Goal: Use online tool/utility: Utilize a website feature to perform a specific function

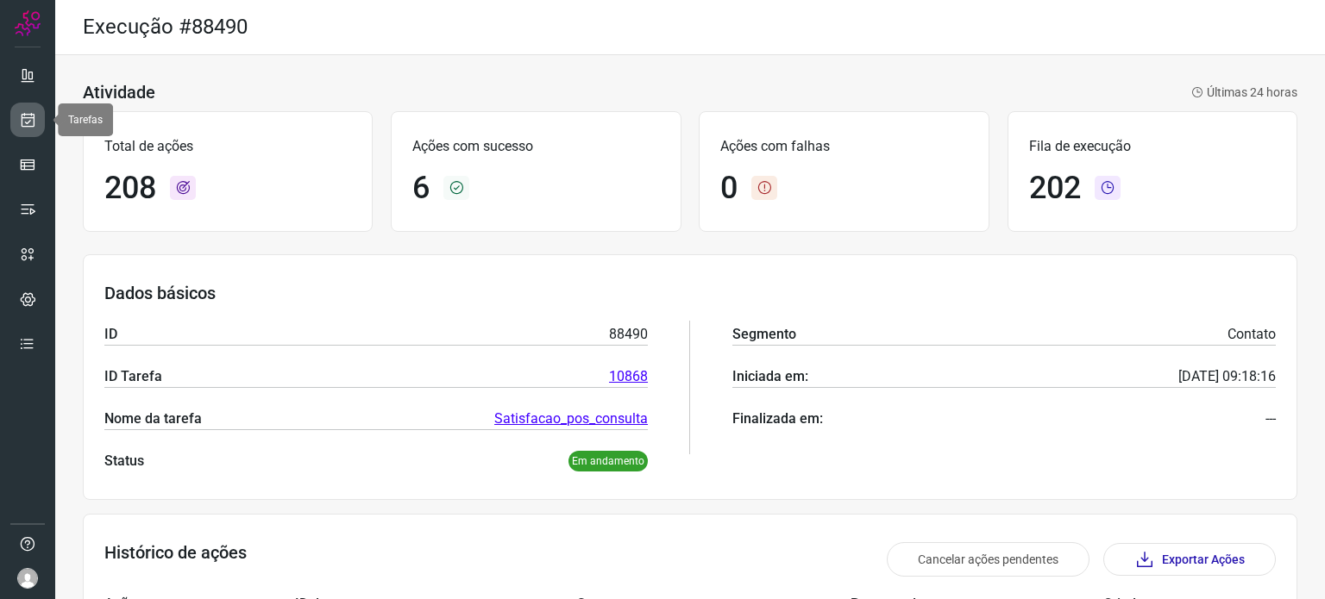
click at [40, 130] on link at bounding box center [27, 120] width 34 height 34
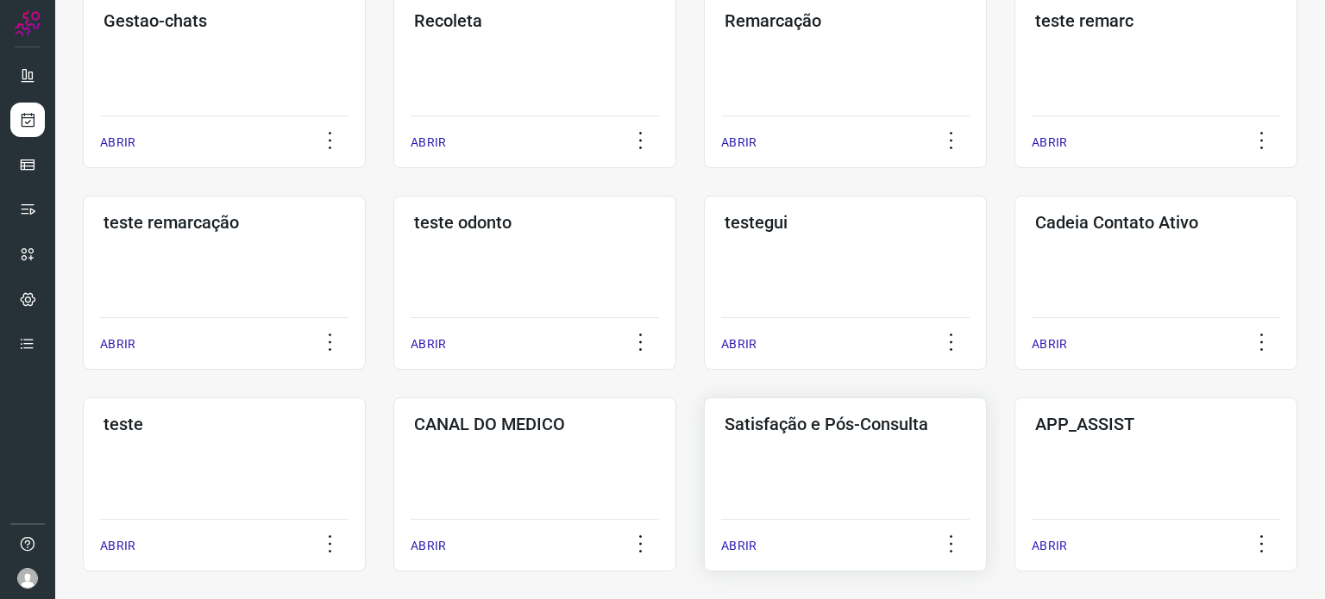
click at [820, 455] on div "Satisfação e Pós-Consulta ABRIR" at bounding box center [845, 485] width 283 height 174
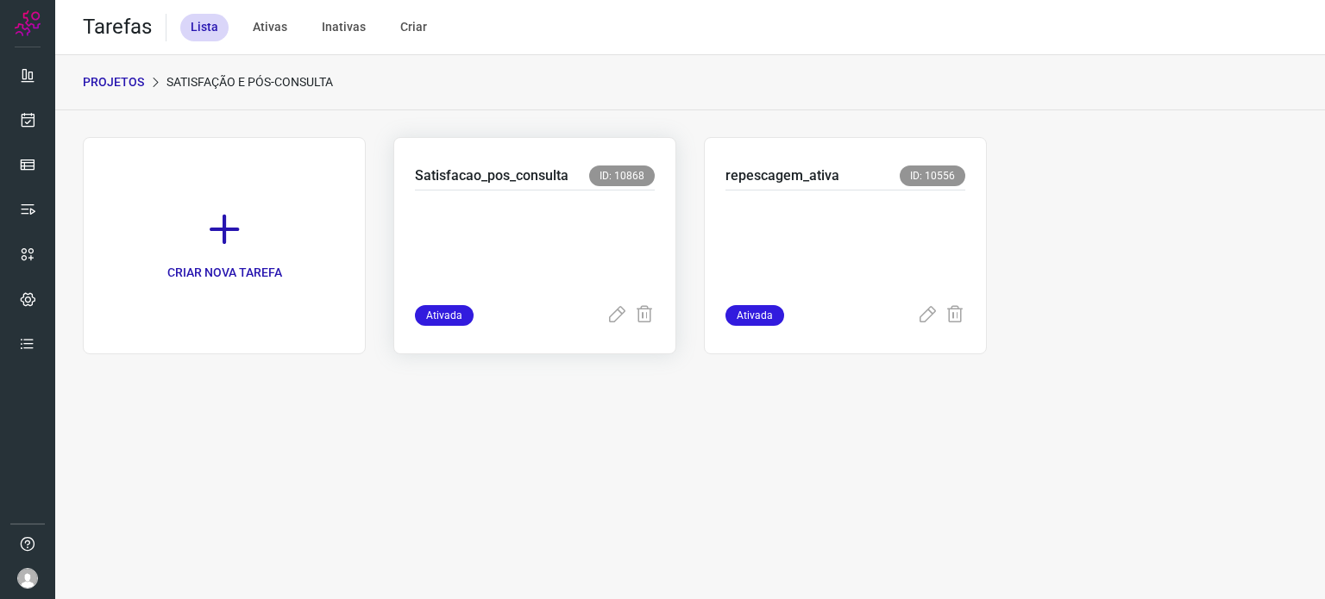
click at [597, 259] on p at bounding box center [535, 244] width 240 height 86
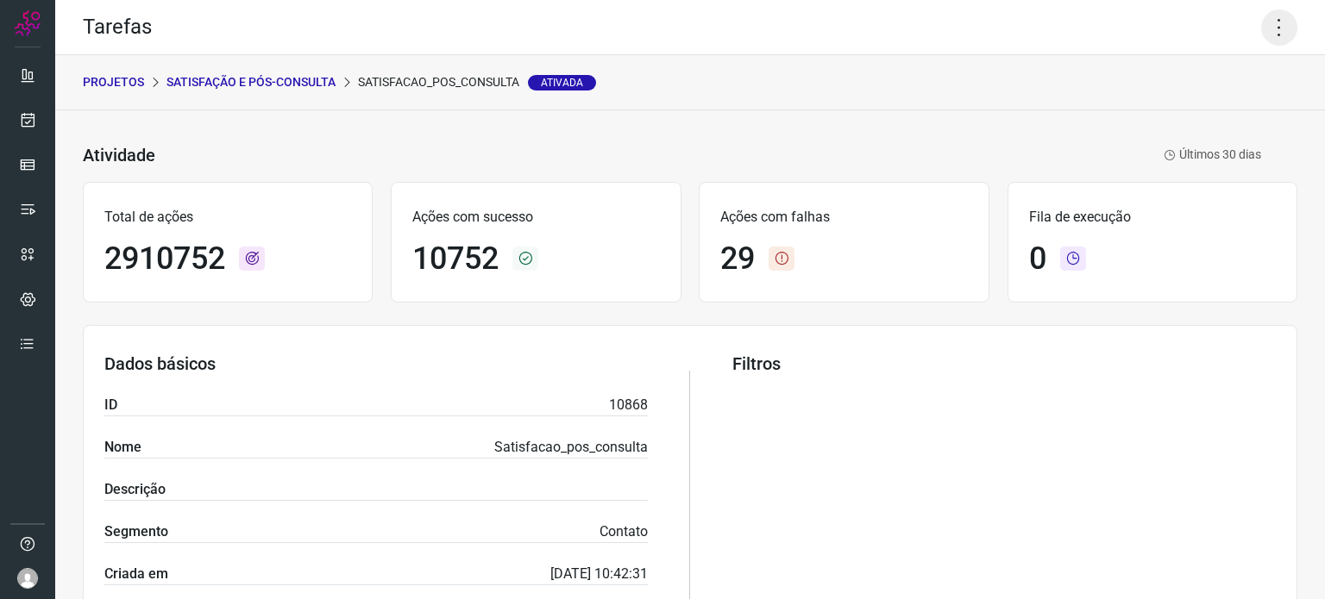
click at [1272, 32] on icon at bounding box center [1279, 27] width 36 height 36
click at [1215, 129] on ul "Editar Executar Remover Desativar tarefa" at bounding box center [1204, 128] width 157 height 143
click at [1215, 122] on li "Executar" at bounding box center [1204, 113] width 157 height 28
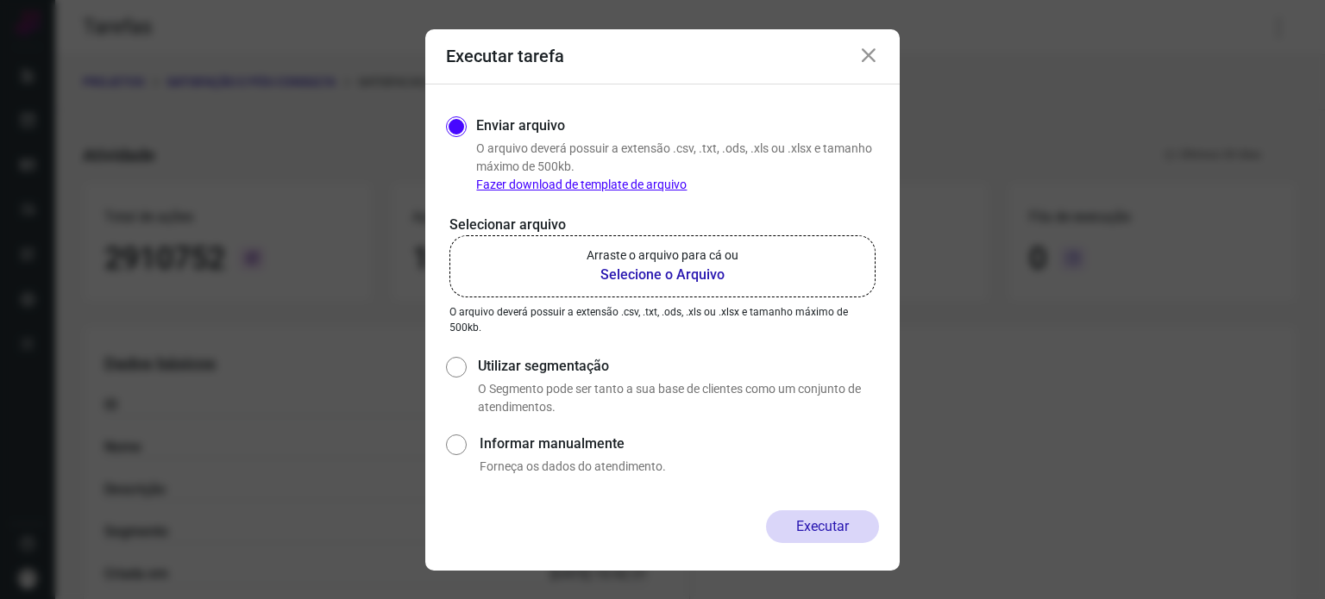
click at [738, 264] on p "Arraste o arquivo para cá ou" at bounding box center [662, 256] width 152 height 18
click at [0, 0] on input "Arraste o arquivo para cá ou Selecione o Arquivo" at bounding box center [0, 0] width 0 height 0
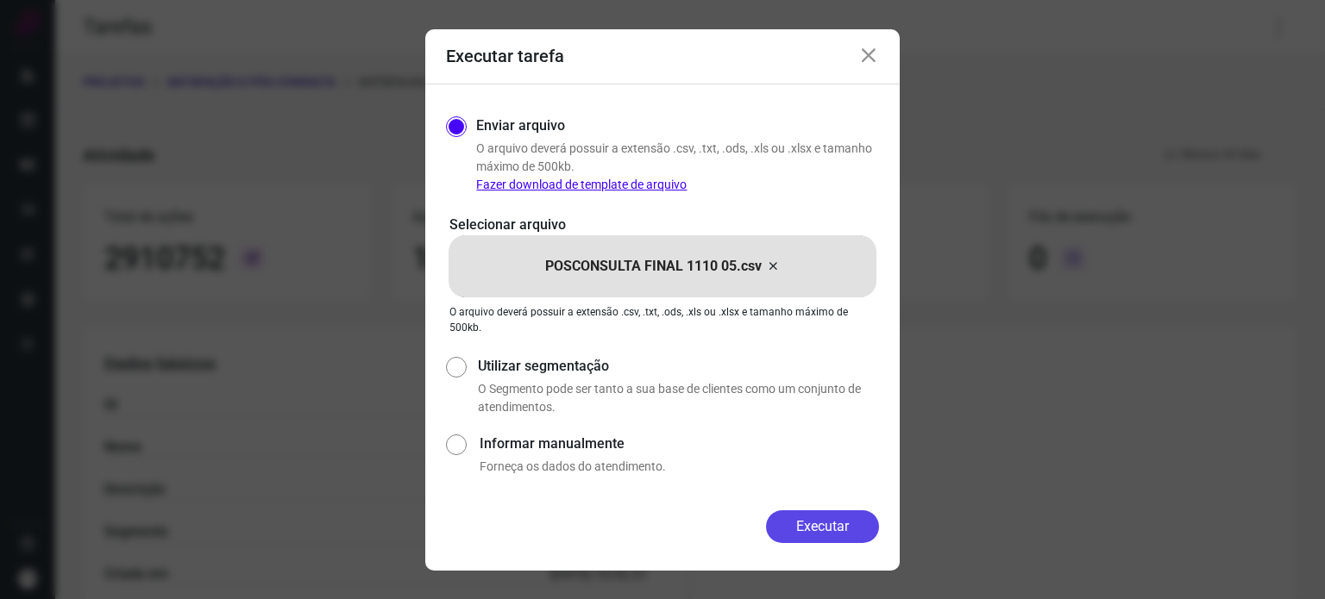
click at [813, 524] on button "Executar" at bounding box center [822, 527] width 113 height 33
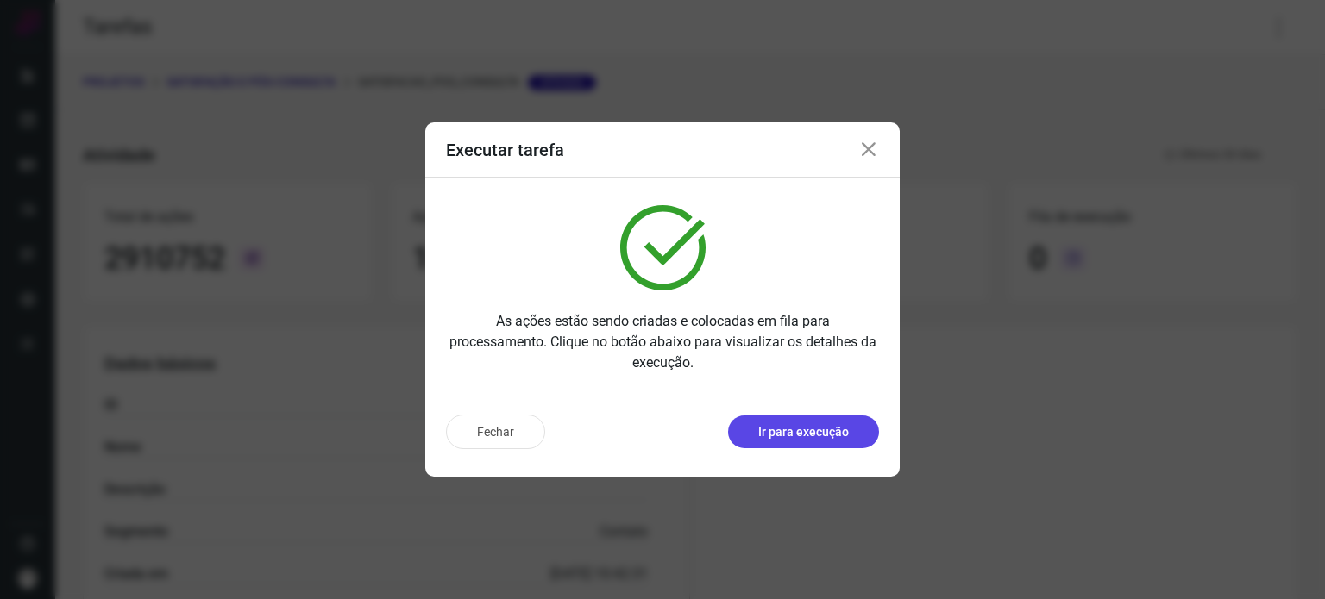
click at [810, 430] on p "Ir para execução" at bounding box center [803, 432] width 91 height 18
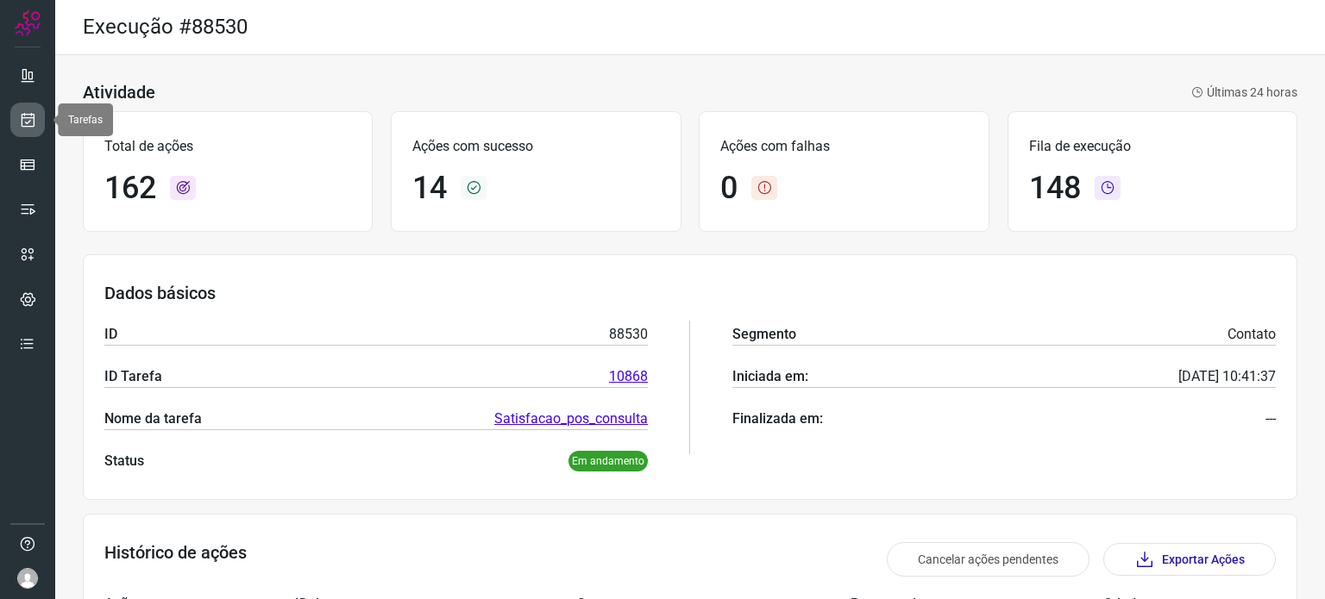
click at [34, 122] on icon at bounding box center [28, 119] width 18 height 17
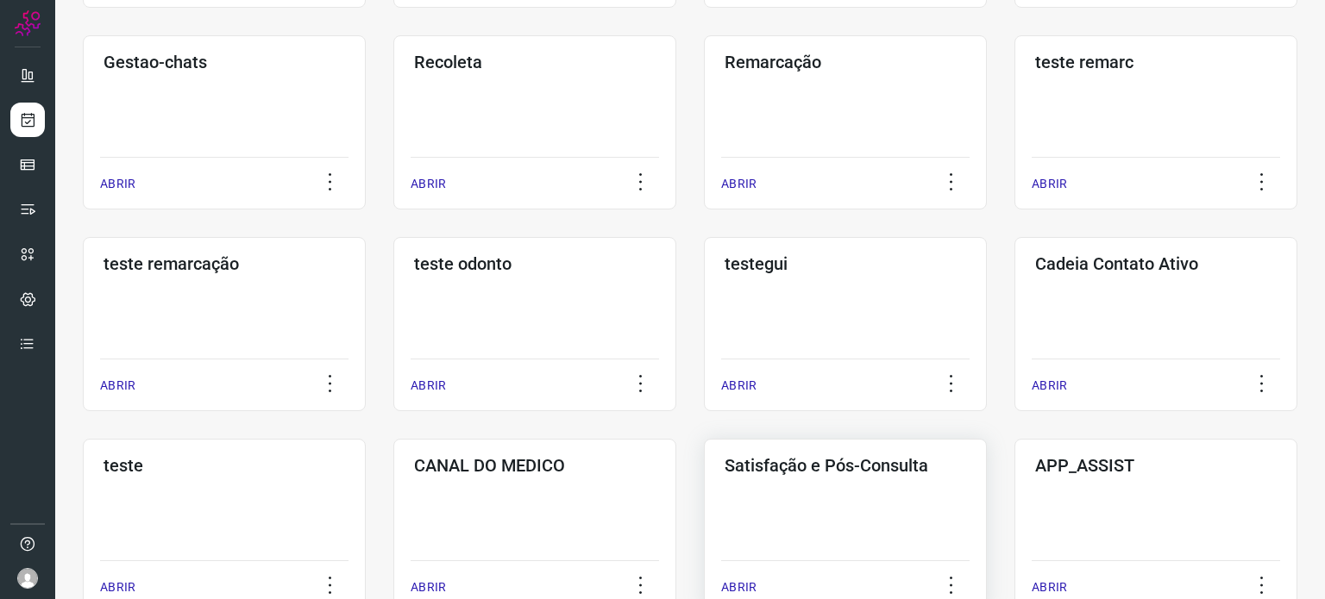
click at [800, 517] on div "Satisfação e Pós-Consulta ABRIR" at bounding box center [845, 526] width 283 height 174
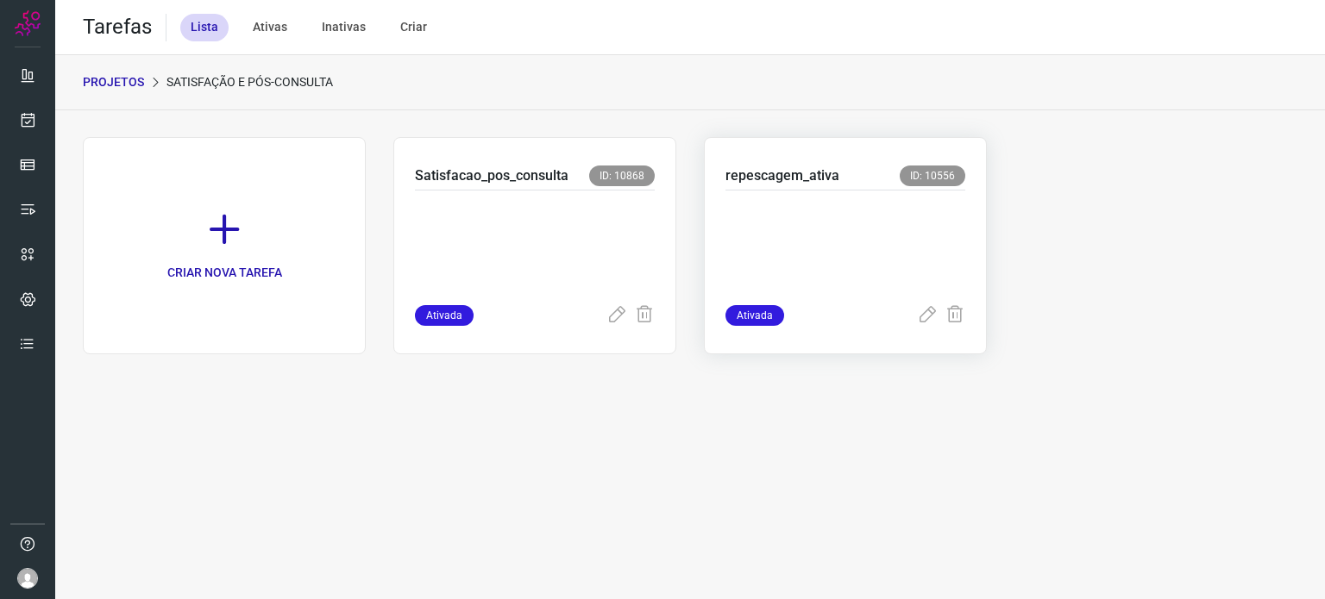
click at [774, 239] on p at bounding box center [845, 244] width 240 height 86
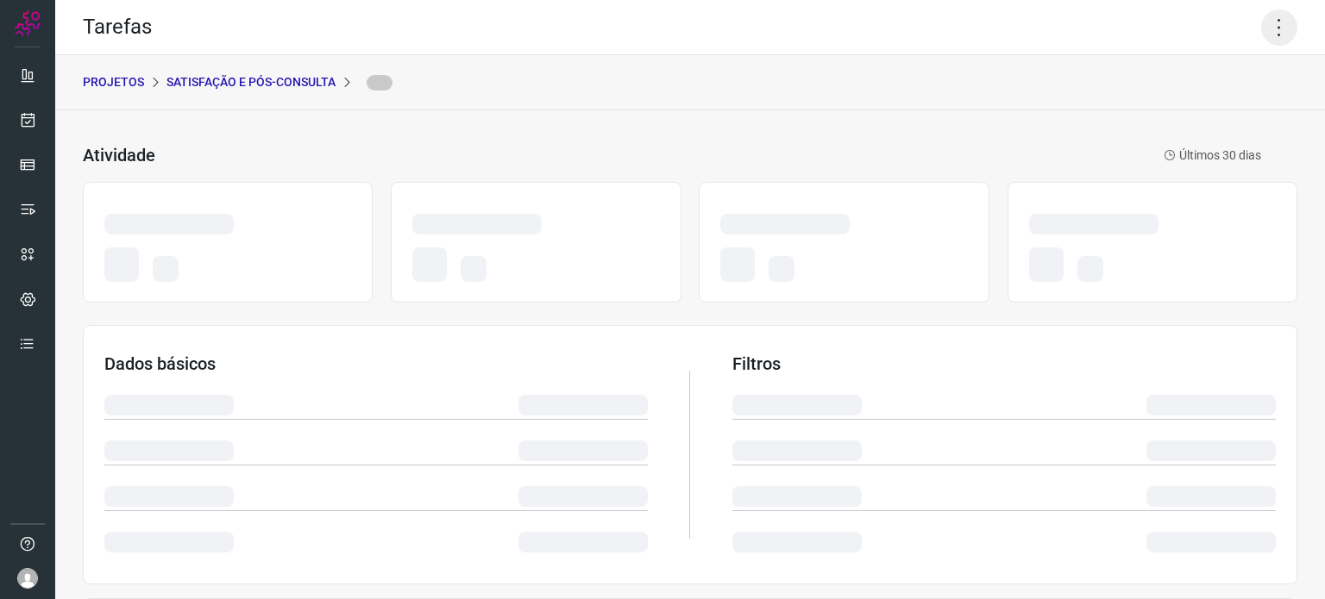
click at [1264, 28] on icon at bounding box center [1279, 27] width 36 height 36
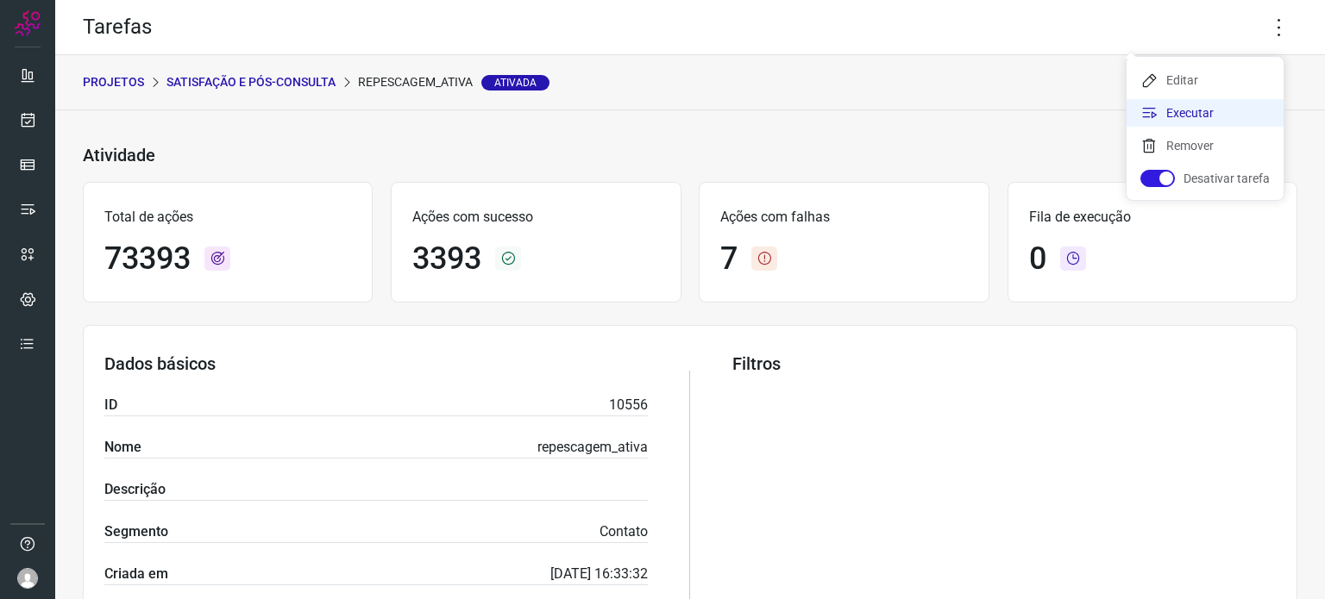
click at [1152, 111] on icon at bounding box center [1148, 112] width 17 height 17
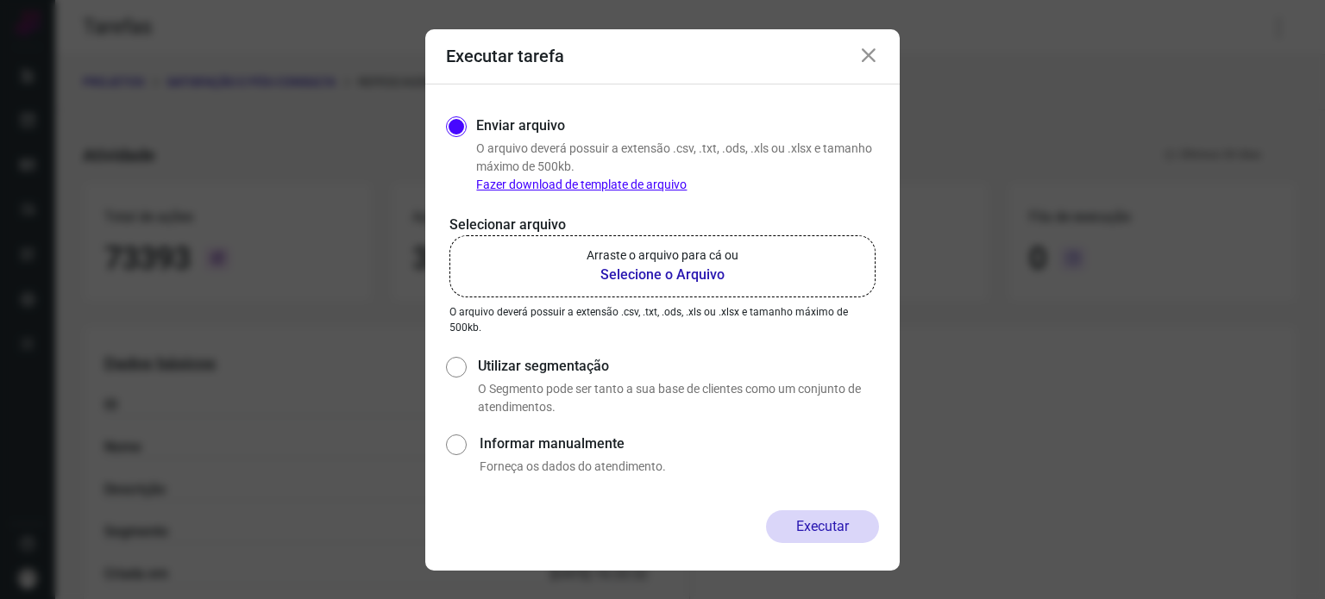
click at [756, 268] on label "Arraste o arquivo para cá ou Selecione o Arquivo" at bounding box center [662, 266] width 426 height 62
click at [0, 0] on input "Arraste o arquivo para cá ou Selecione o Arquivo" at bounding box center [0, 0] width 0 height 0
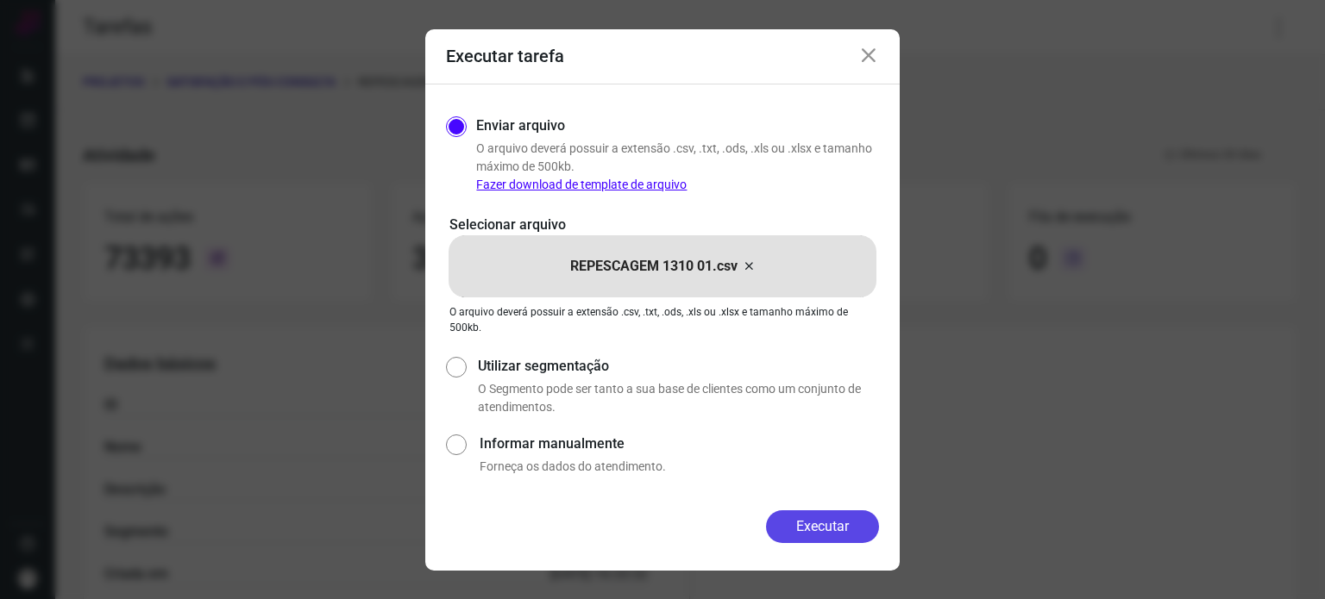
click at [811, 524] on button "Executar" at bounding box center [822, 527] width 113 height 33
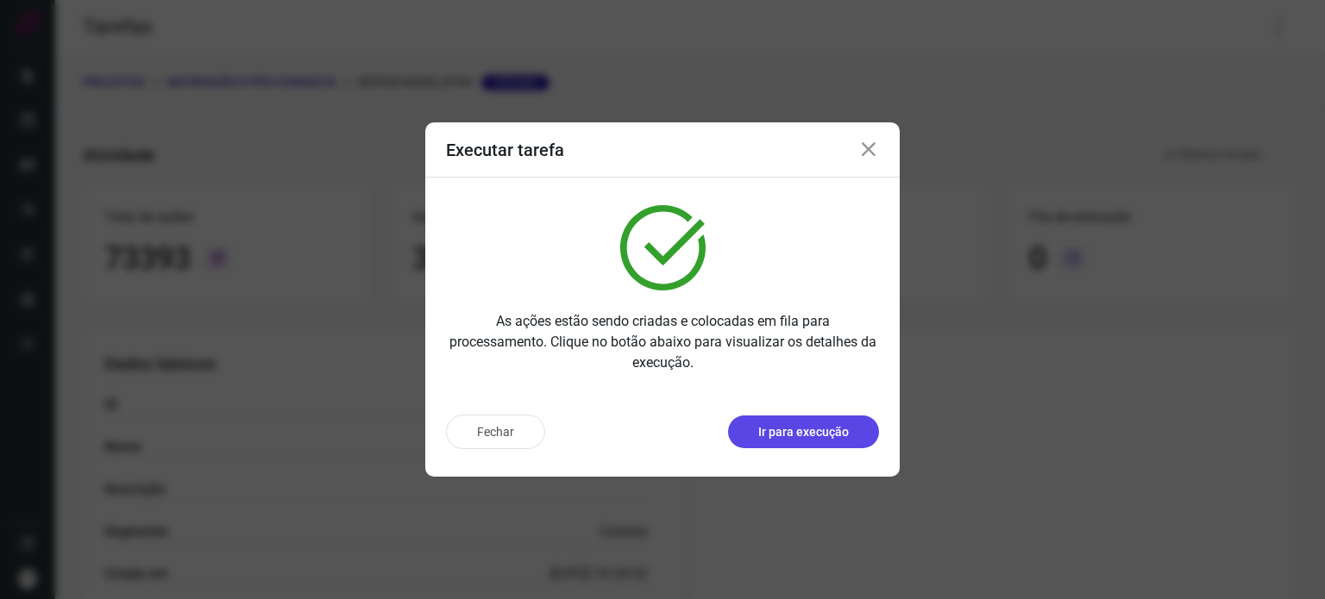
click at [790, 434] on p "Ir para execução" at bounding box center [803, 432] width 91 height 18
